Goal: Information Seeking & Learning: Learn about a topic

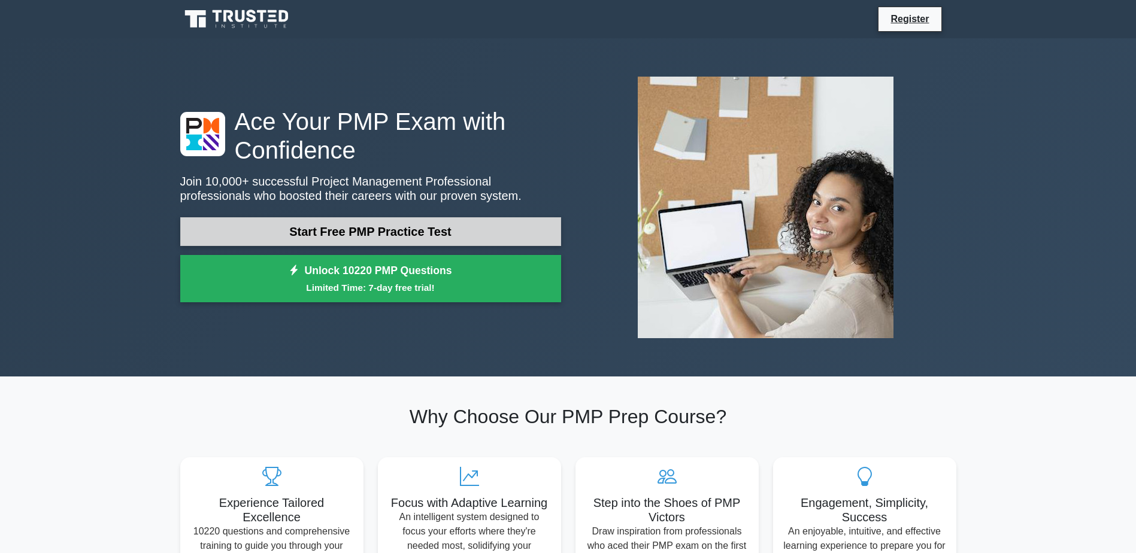
click at [451, 240] on link "Start Free PMP Practice Test" at bounding box center [370, 231] width 381 height 29
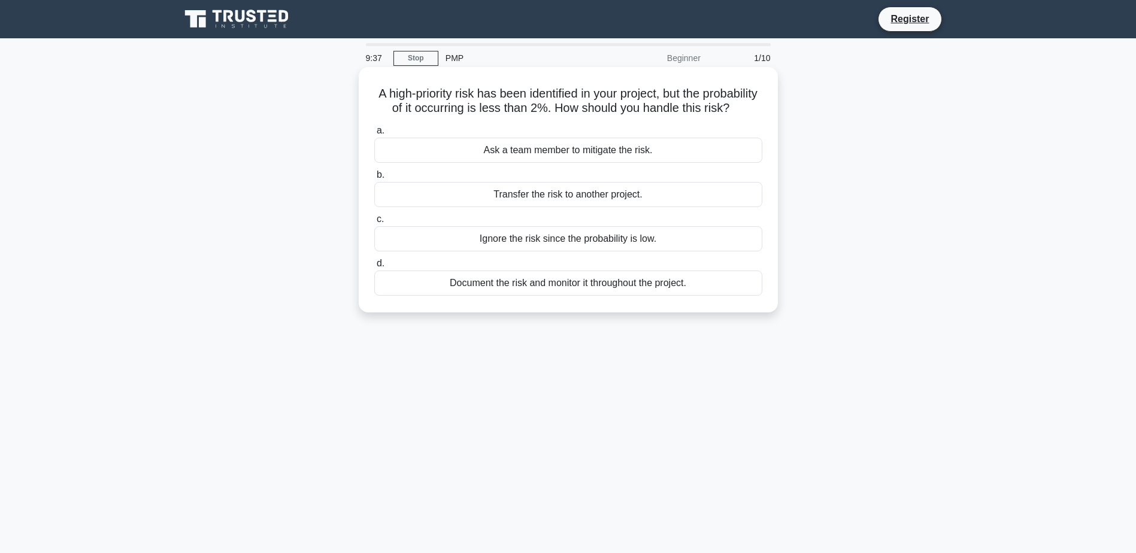
click at [594, 296] on div "Document the risk and monitor it throughout the project." at bounding box center [568, 283] width 388 height 25
click at [374, 268] on input "d. Document the risk and monitor it throughout the project." at bounding box center [374, 264] width 0 height 8
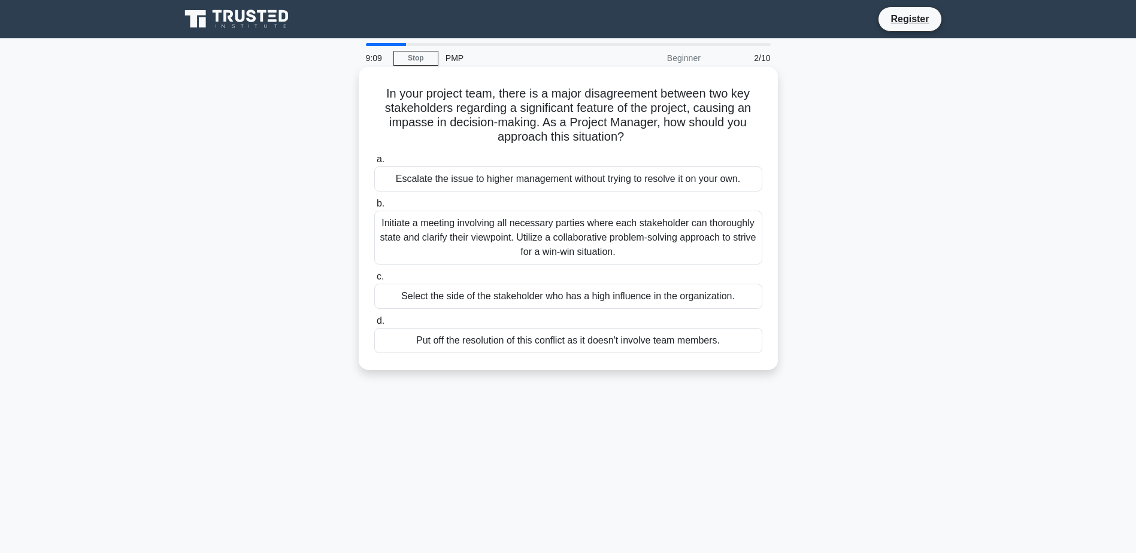
click at [592, 237] on div "Initiate a meeting involving all necessary parties where each stakeholder can t…" at bounding box center [568, 238] width 388 height 54
click at [374, 208] on input "b. Initiate a meeting involving all necessary parties where each stakeholder ca…" at bounding box center [374, 204] width 0 height 8
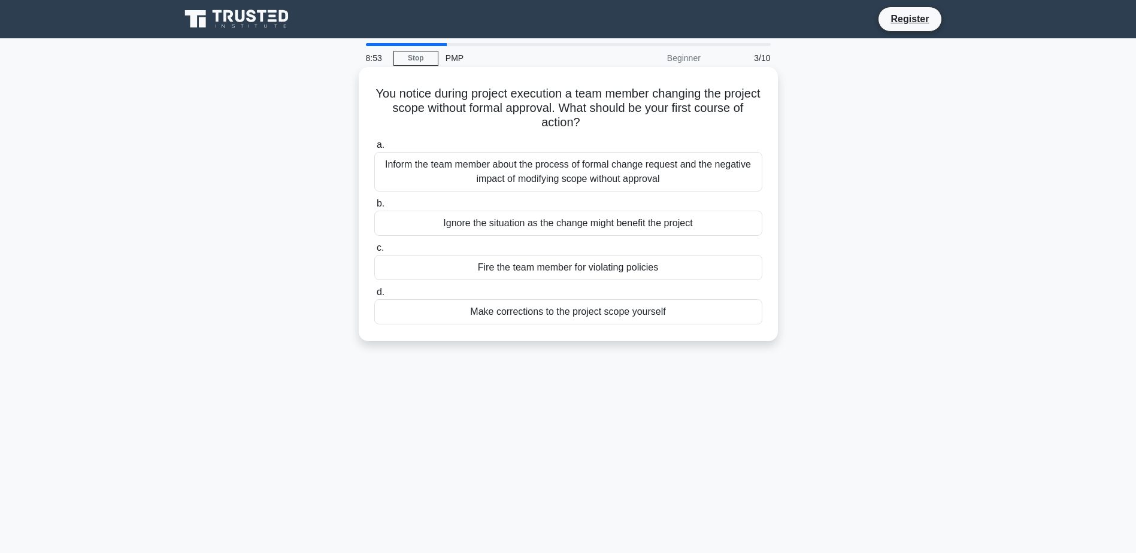
click at [617, 171] on div "Inform the team member about the process of formal change request and the negat…" at bounding box center [568, 172] width 388 height 40
click at [374, 149] on input "a. Inform the team member about the process of formal change request and the ne…" at bounding box center [374, 145] width 0 height 8
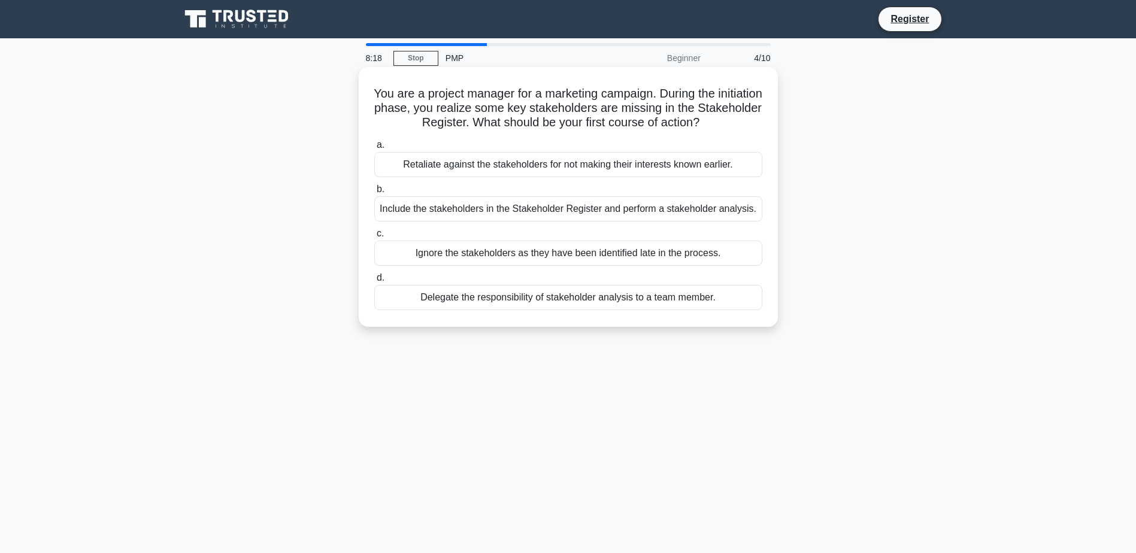
click at [568, 207] on div "Include the stakeholders in the Stakeholder Register and perform a stakeholder …" at bounding box center [568, 208] width 388 height 25
click at [374, 193] on input "b. Include the stakeholders in the Stakeholder Register and perform a stakehold…" at bounding box center [374, 190] width 0 height 8
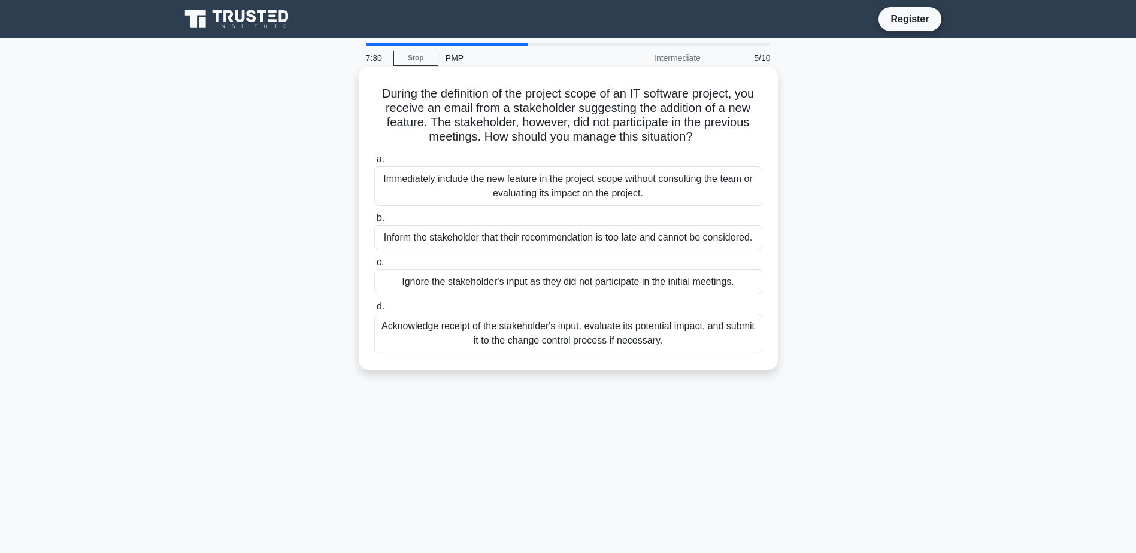
click at [561, 346] on div "Acknowledge receipt of the stakeholder's input, evaluate its potential impact, …" at bounding box center [568, 334] width 388 height 40
click at [374, 311] on input "d. Acknowledge receipt of the stakeholder's input, evaluate its potential impac…" at bounding box center [374, 307] width 0 height 8
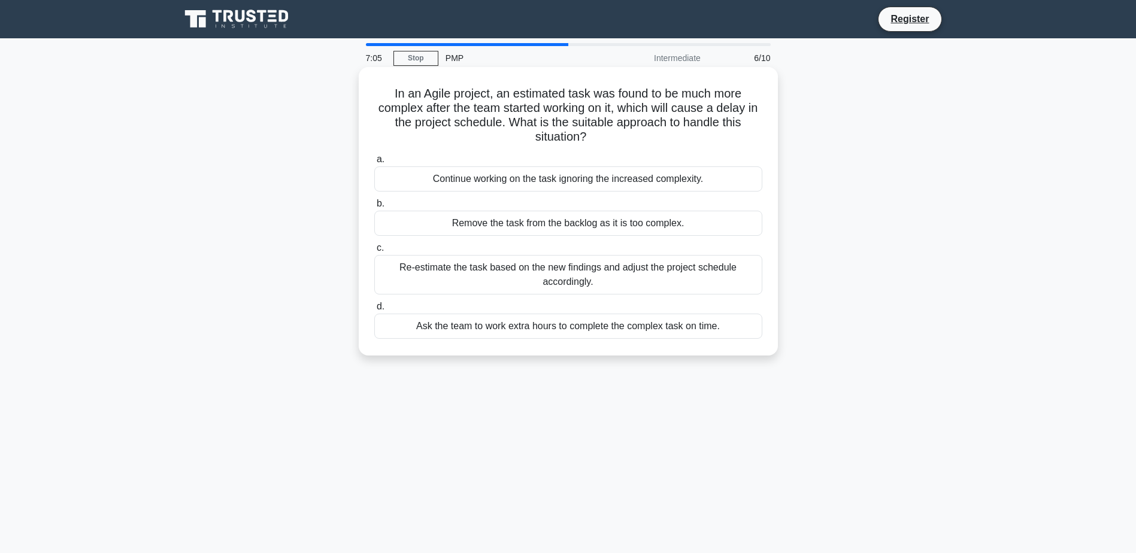
click at [571, 277] on div "Re-estimate the task based on the new findings and adjust the project schedule …" at bounding box center [568, 275] width 388 height 40
click at [374, 252] on input "c. Re-estimate the task based on the new findings and adjust the project schedu…" at bounding box center [374, 248] width 0 height 8
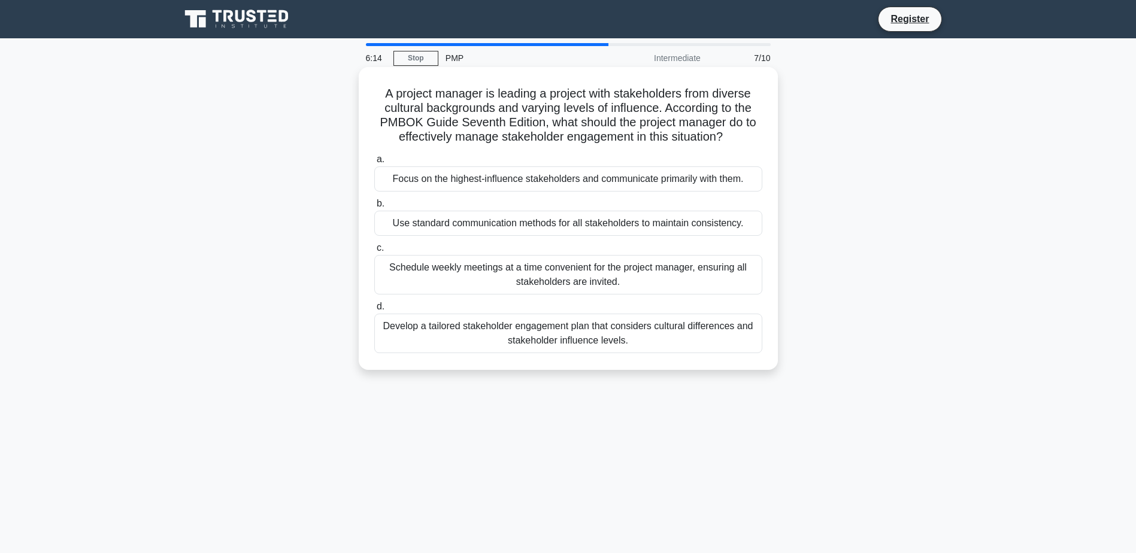
click at [578, 332] on div "Develop a tailored stakeholder engagement plan that considers cultural differen…" at bounding box center [568, 334] width 388 height 40
click at [374, 311] on input "d. Develop a tailored stakeholder engagement plan that considers cultural diffe…" at bounding box center [374, 307] width 0 height 8
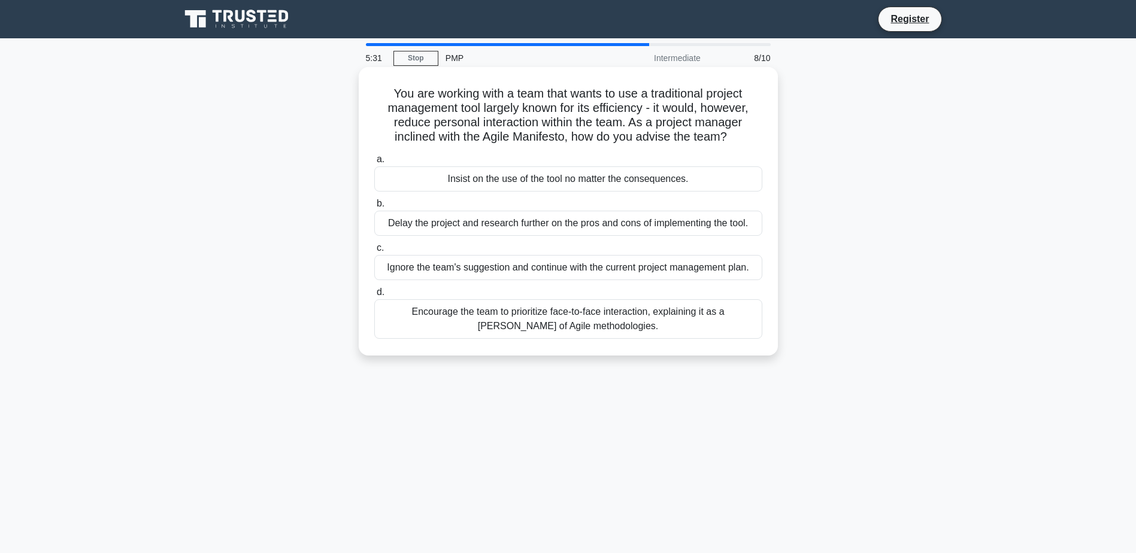
click at [589, 329] on div "Encourage the team to prioritize face-to-face interaction, explaining it as a t…" at bounding box center [568, 319] width 388 height 40
click at [374, 296] on input "d. Encourage the team to prioritize face-to-face interaction, explaining it as …" at bounding box center [374, 293] width 0 height 8
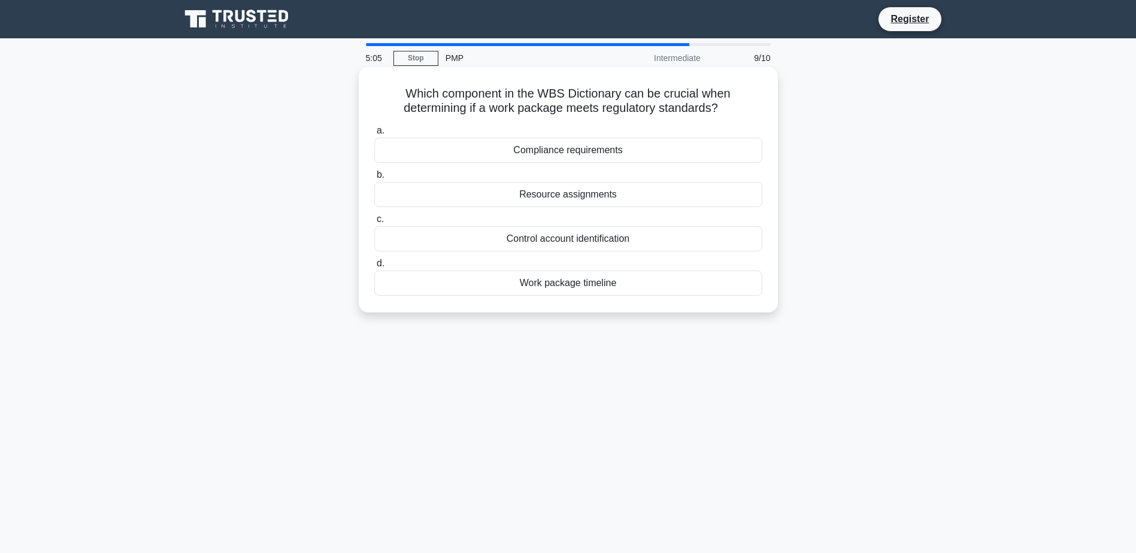
click at [578, 147] on div "Compliance requirements" at bounding box center [568, 150] width 388 height 25
click at [374, 135] on input "a. Compliance requirements" at bounding box center [374, 131] width 0 height 8
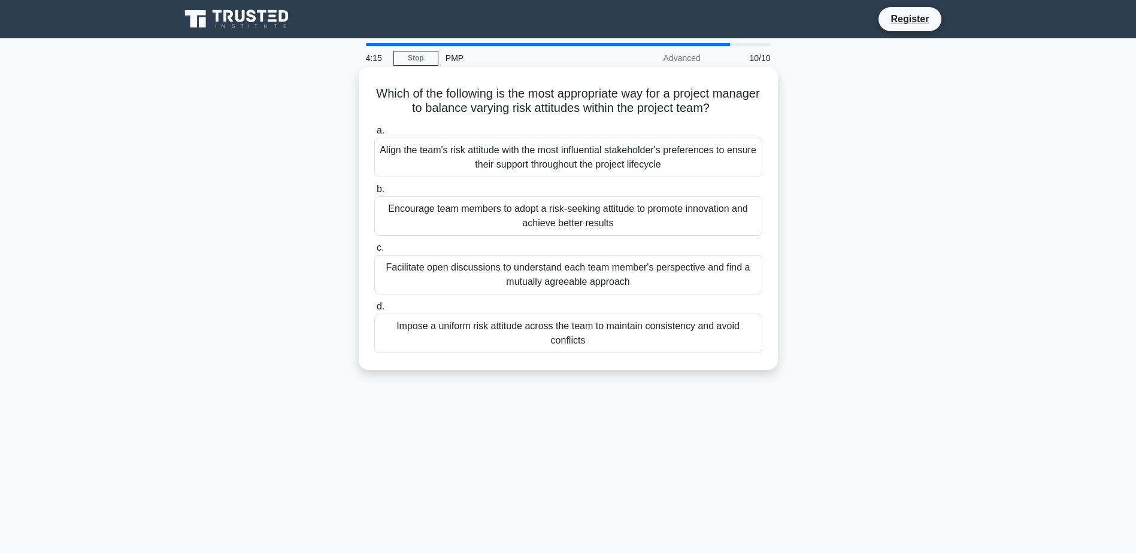
click at [543, 284] on div "Facilitate open discussions to understand each team member's perspective and fi…" at bounding box center [568, 275] width 388 height 40
click at [374, 252] on input "c. Facilitate open discussions to understand each team member's perspective and…" at bounding box center [374, 248] width 0 height 8
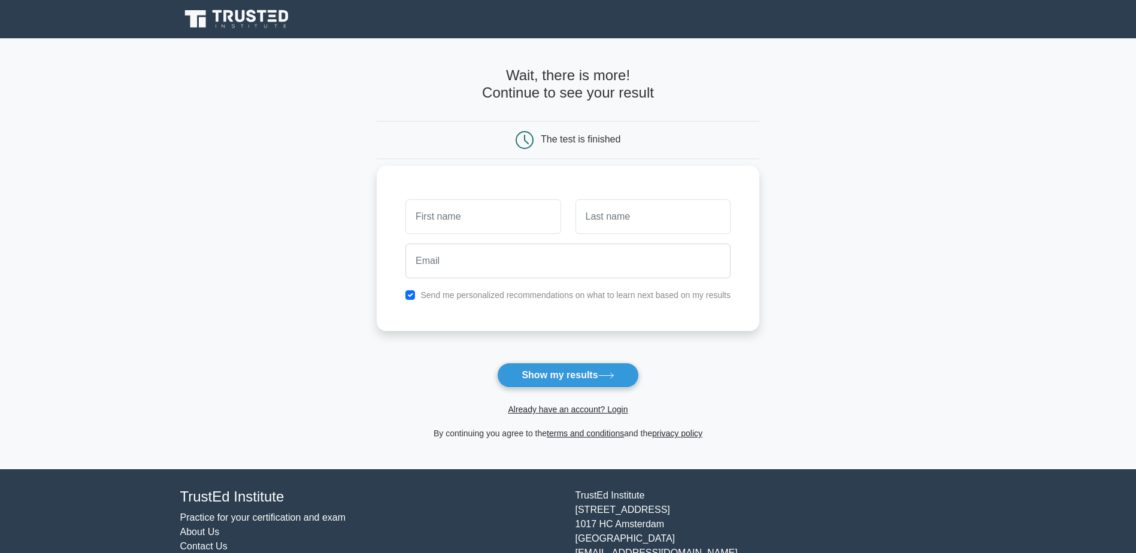
click at [459, 295] on label "Send me personalized recommendations on what to learn next based on my results" at bounding box center [575, 295] width 310 height 10
click at [412, 295] on input "checkbox" at bounding box center [410, 295] width 10 height 10
checkbox input "false"
click at [550, 383] on button "Show my results" at bounding box center [567, 375] width 141 height 25
click at [453, 220] on input "text" at bounding box center [482, 216] width 155 height 35
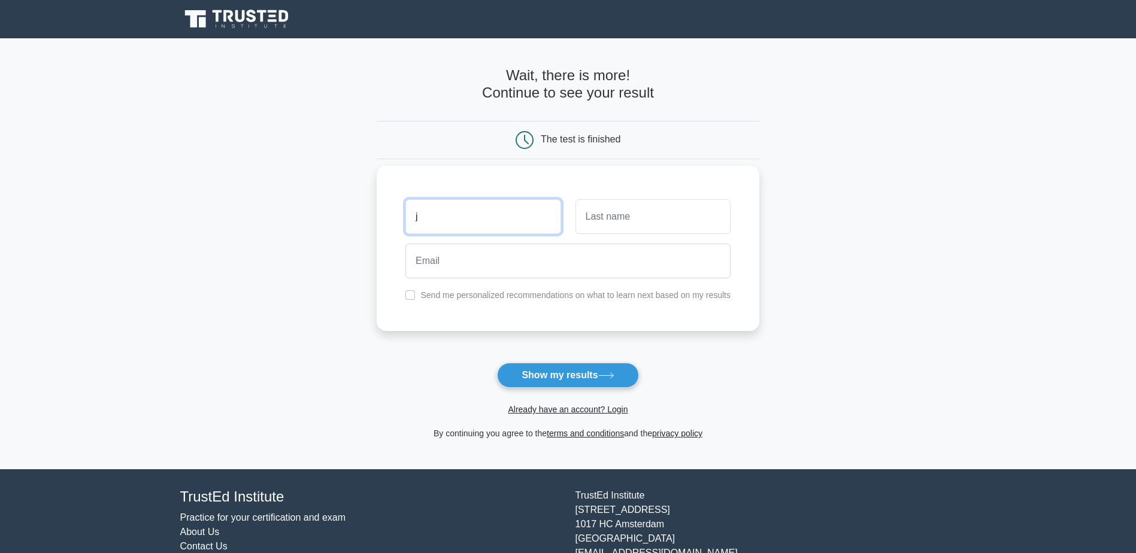
type input "j"
click at [607, 226] on input "text" at bounding box center [652, 216] width 155 height 35
type input "j"
click at [561, 265] on input "email" at bounding box center [567, 261] width 325 height 35
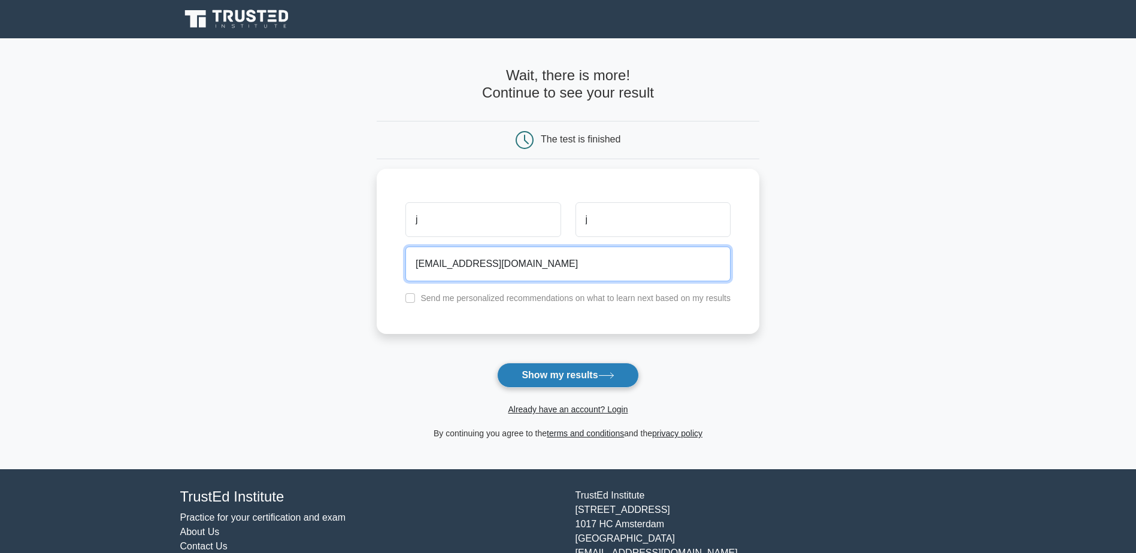
type input "player9ine@hotmail.com"
click at [554, 372] on button "Show my results" at bounding box center [567, 375] width 141 height 25
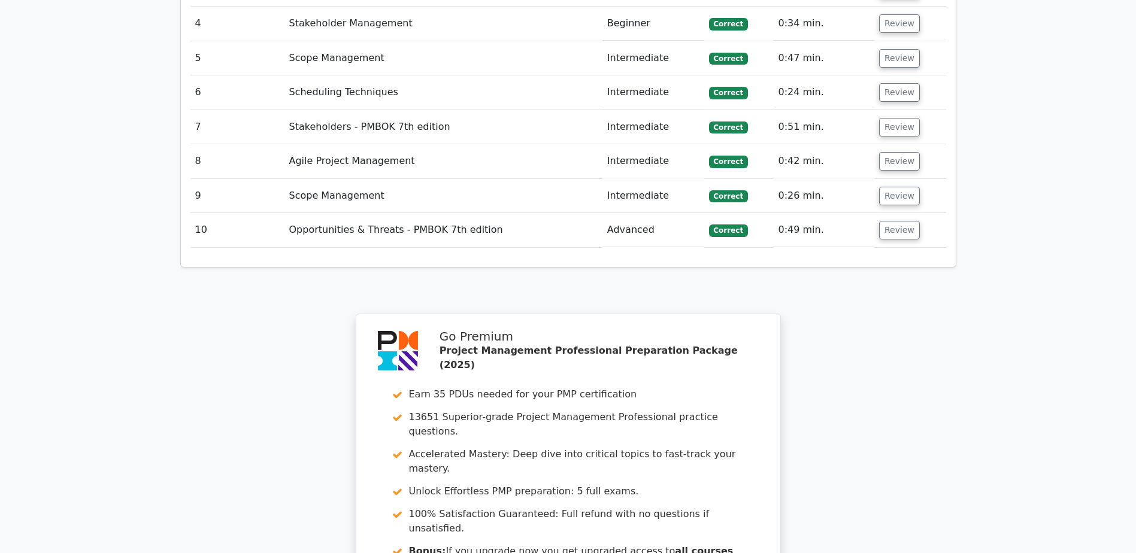
scroll to position [1796, 0]
